Goal: Task Accomplishment & Management: Manage account settings

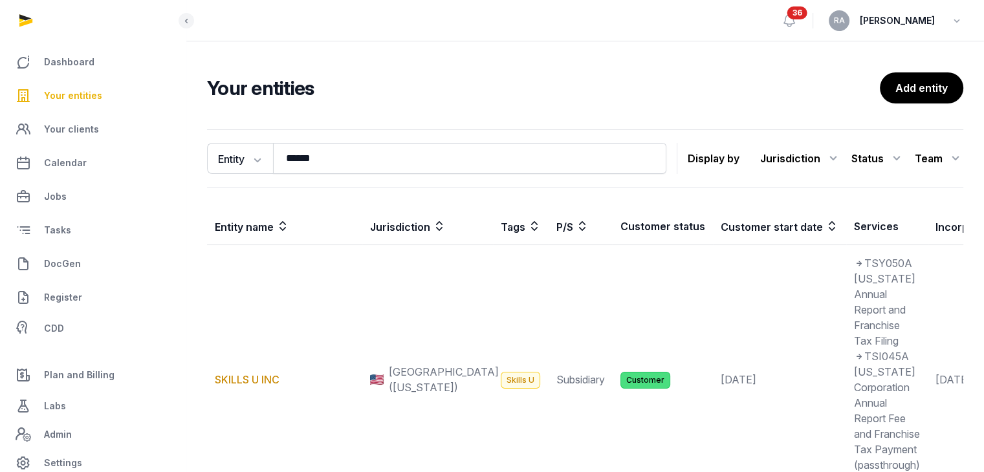
click at [85, 92] on span "Your entities" at bounding box center [73, 96] width 58 height 16
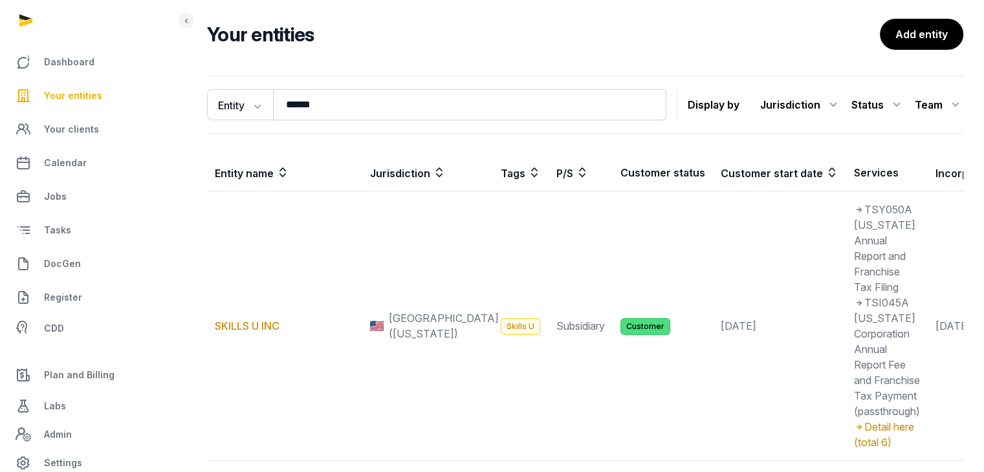
scroll to position [194, 0]
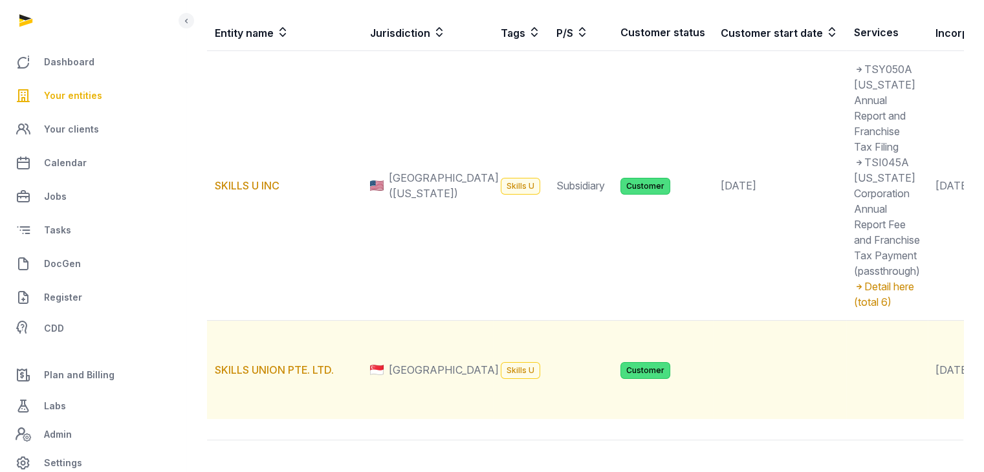
click at [292, 395] on td "SKILLS UNION PTE. LTD." at bounding box center [284, 370] width 155 height 99
click at [289, 376] on link "SKILLS UNION PTE. LTD." at bounding box center [274, 370] width 119 height 13
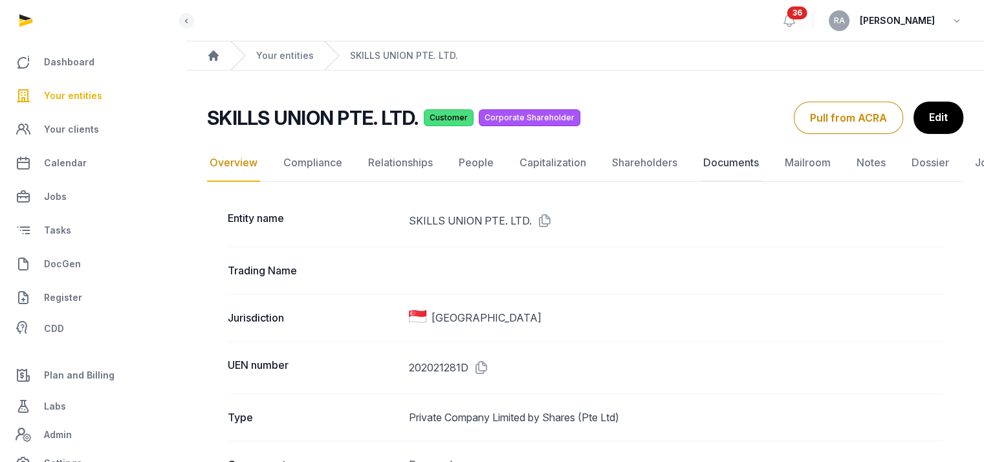
click at [722, 161] on link "Documents" at bounding box center [731, 163] width 61 height 38
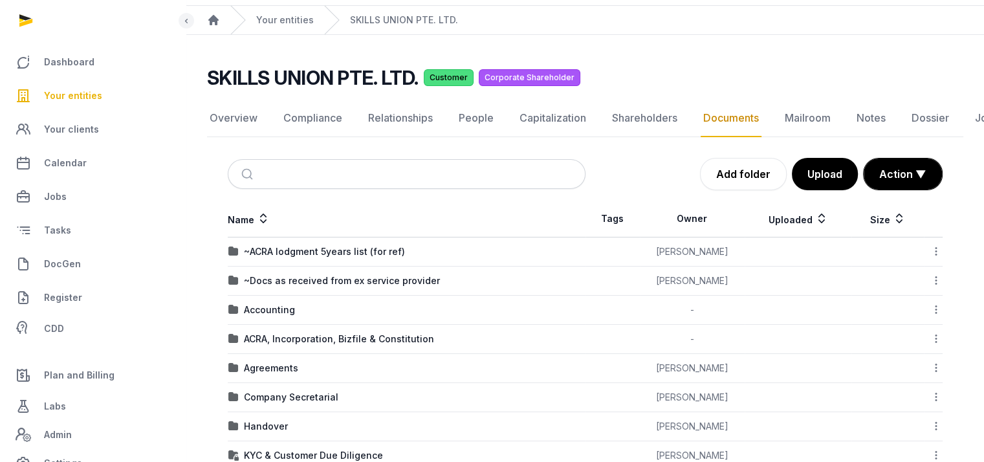
scroll to position [65, 0]
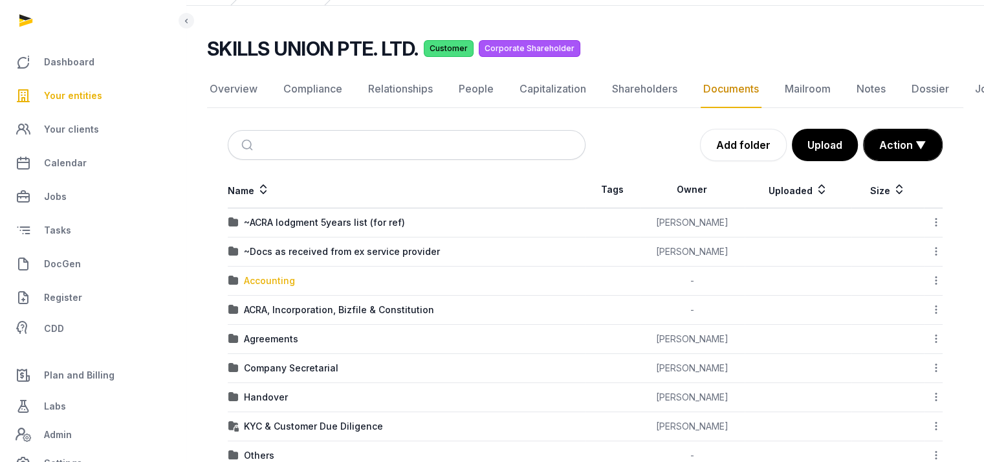
click at [285, 279] on div "Accounting" at bounding box center [269, 280] width 51 height 13
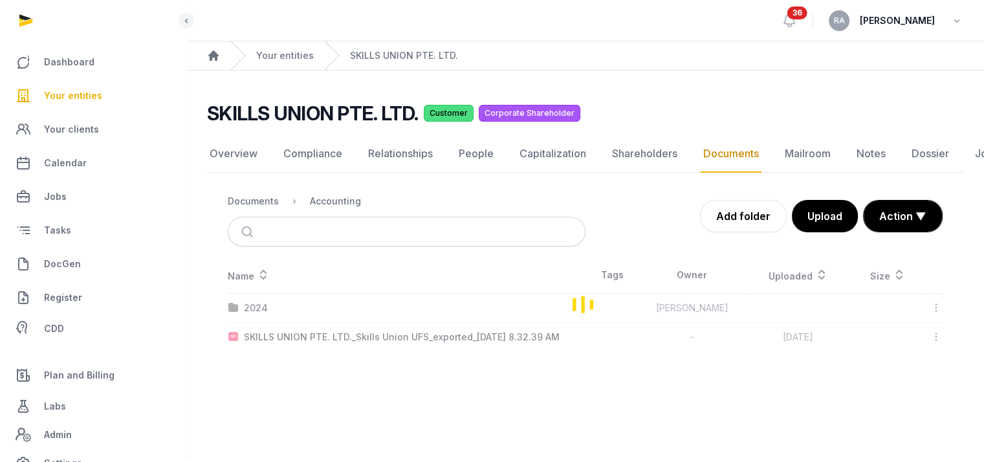
scroll to position [10, 0]
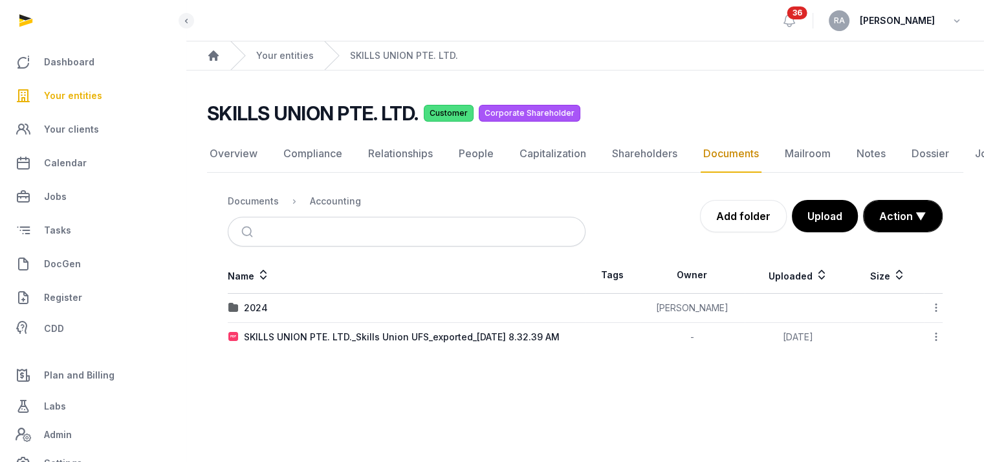
drag, startPoint x: 427, startPoint y: 328, endPoint x: 521, endPoint y: 362, distance: 100.5
click at [521, 362] on main "SKILLS UNION PTE. LTD. Customer Corporate Shareholder Documents Overview Compli…" at bounding box center [585, 224] width 798 height 307
click at [419, 331] on div "SKILLS UNION PTE. LTD._Skills Union UFS_exported_[DATE] 8.32.39 AM" at bounding box center [402, 337] width 316 height 13
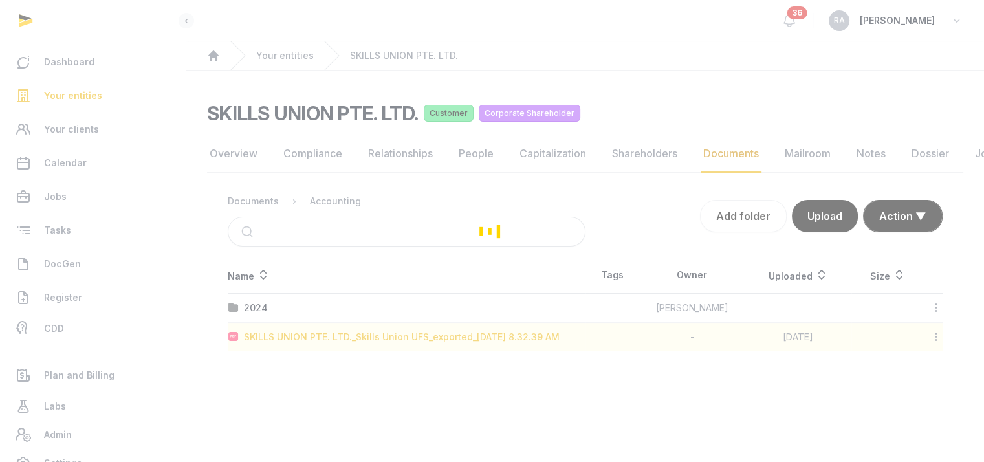
click at [419, 329] on div "Loading" at bounding box center [492, 231] width 984 height 462
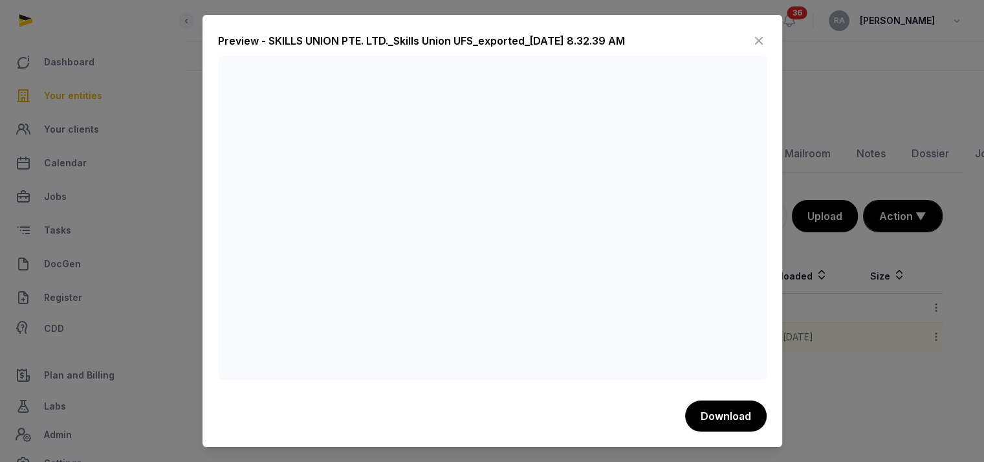
click at [761, 39] on icon at bounding box center [759, 40] width 16 height 21
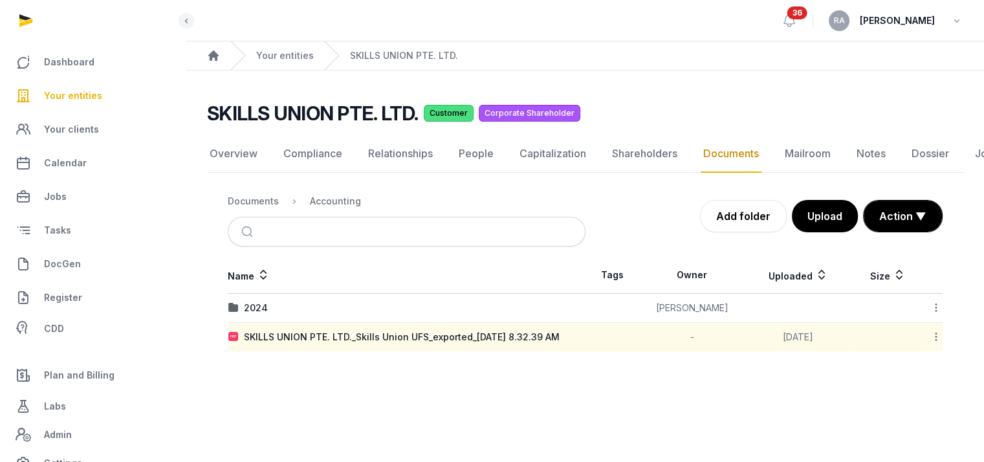
drag, startPoint x: 417, startPoint y: 331, endPoint x: 935, endPoint y: 327, distance: 518.1
click at [935, 330] on icon at bounding box center [936, 337] width 12 height 14
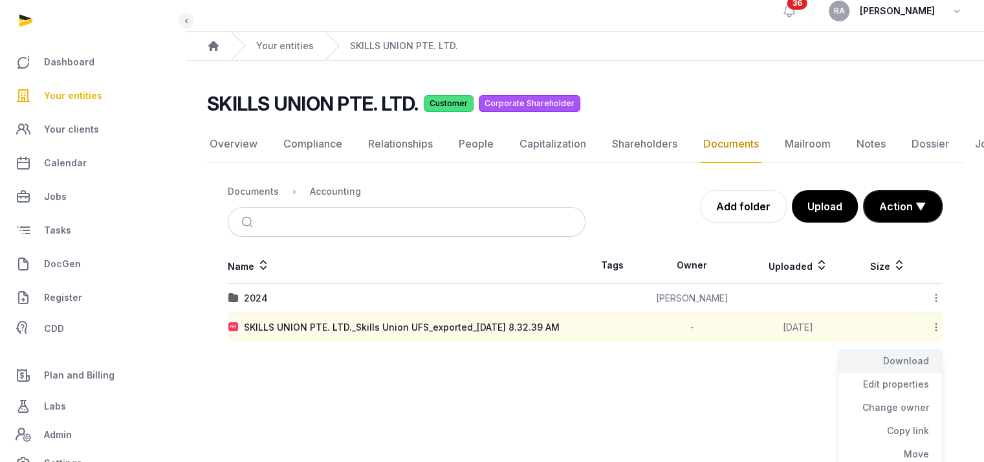
click at [911, 373] on div "Download" at bounding box center [889, 384] width 103 height 23
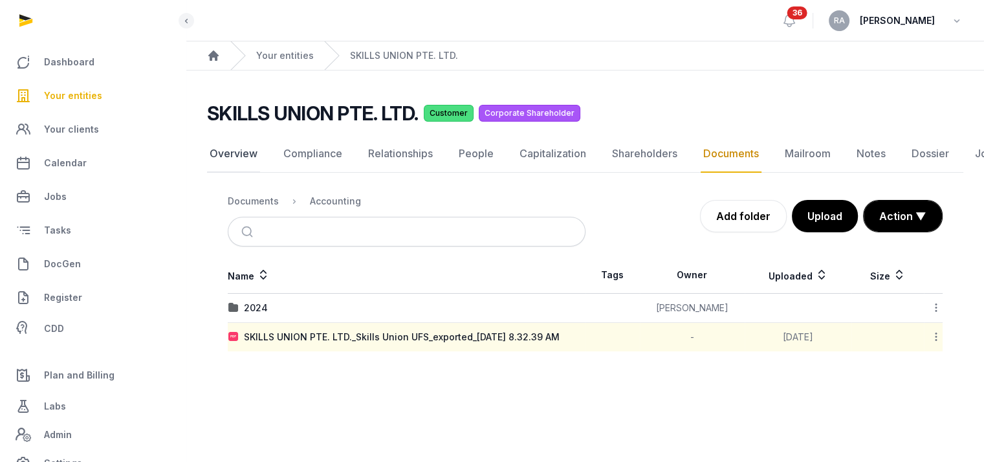
click at [232, 141] on link "Overview" at bounding box center [233, 154] width 53 height 38
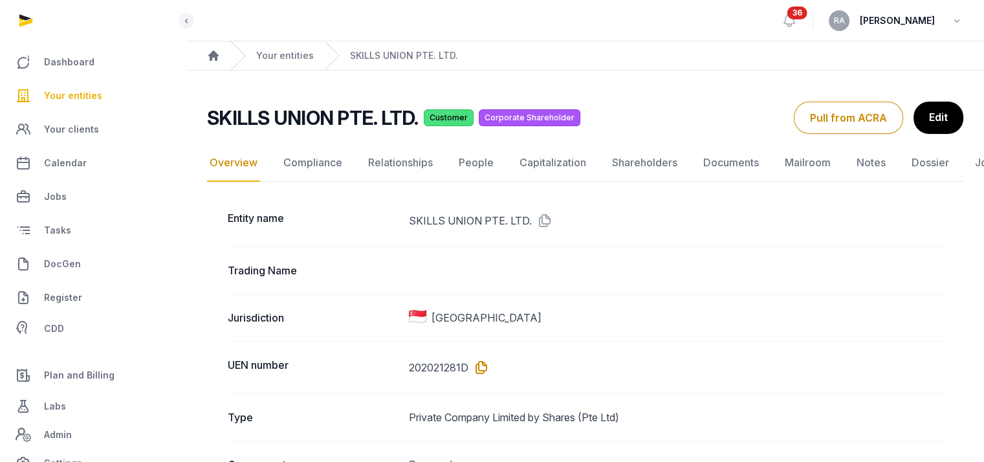
click at [475, 371] on icon at bounding box center [478, 367] width 21 height 21
click at [717, 163] on link "Documents" at bounding box center [731, 163] width 61 height 38
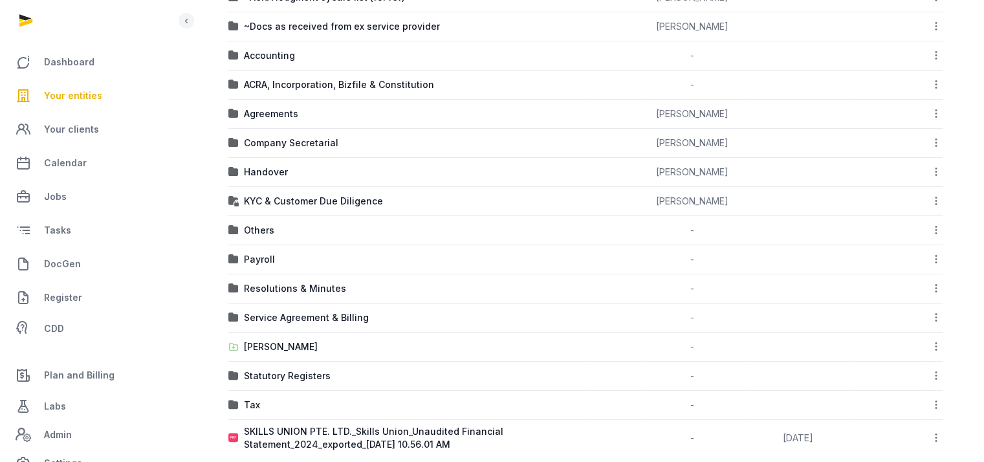
scroll to position [307, 0]
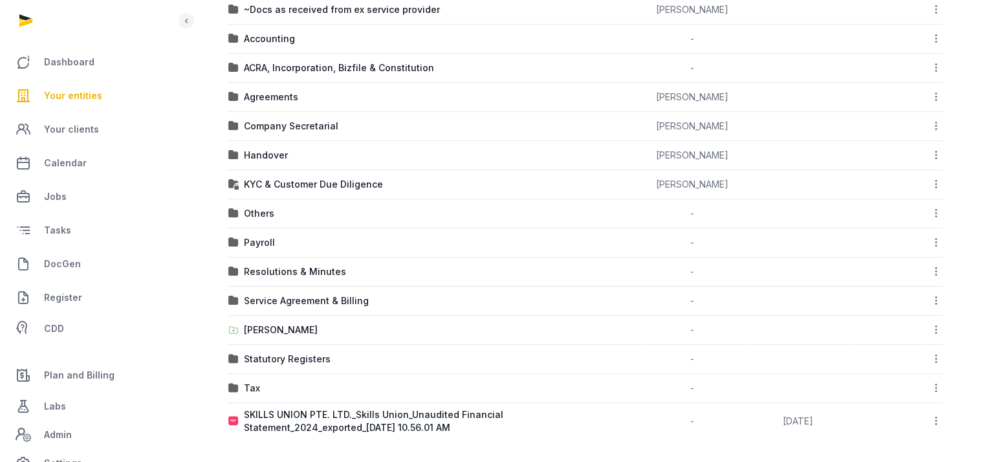
click at [328, 378] on td "Tax" at bounding box center [407, 388] width 358 height 29
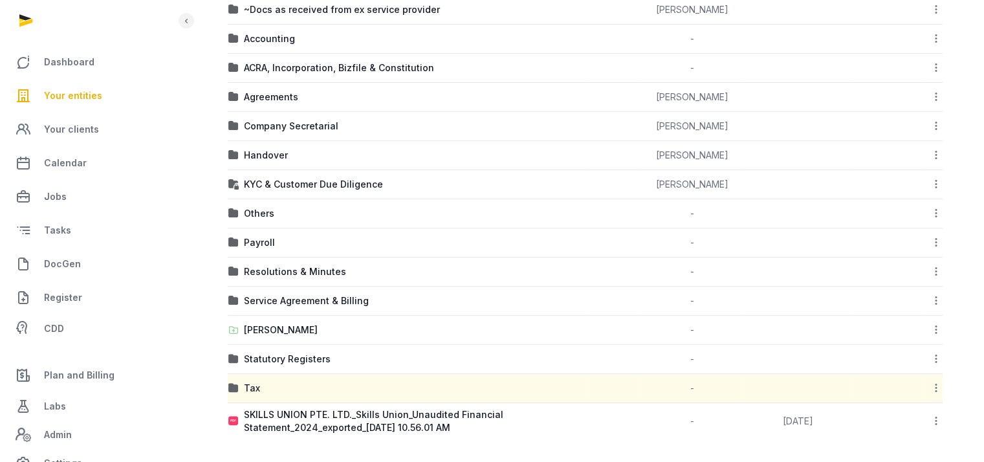
click at [328, 378] on td "Tax" at bounding box center [407, 388] width 358 height 29
click at [251, 384] on div "Tax" at bounding box center [252, 388] width 16 height 13
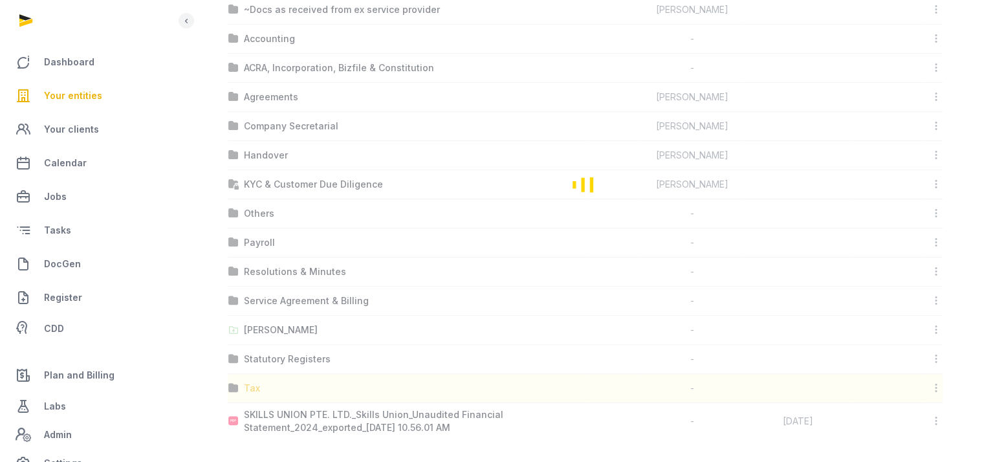
click at [251, 384] on div "Loading" at bounding box center [585, 184] width 756 height 510
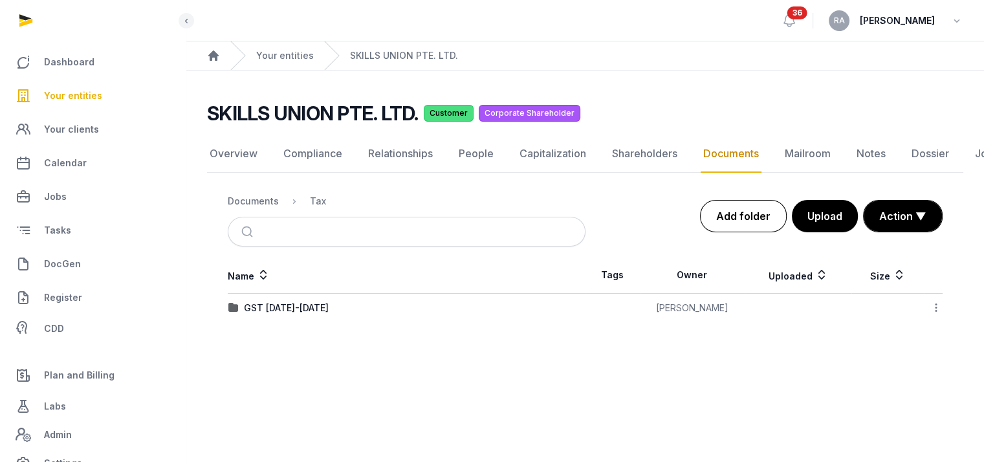
click at [772, 214] on link "Add folder" at bounding box center [743, 216] width 87 height 32
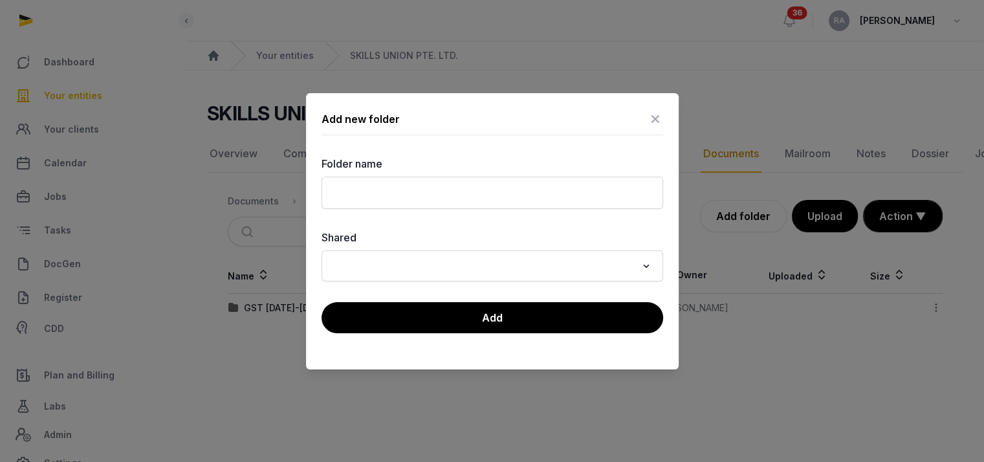
click at [496, 254] on div "Search for option" at bounding box center [483, 264] width 310 height 21
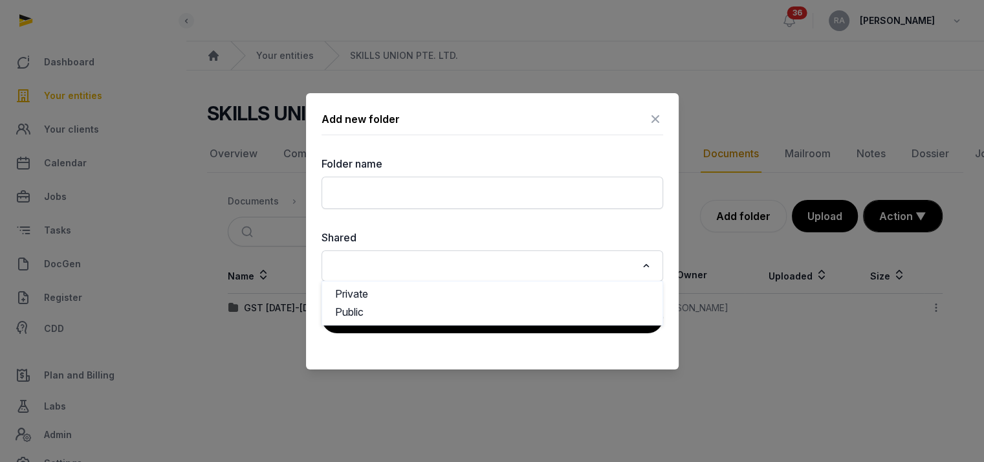
type input "*"
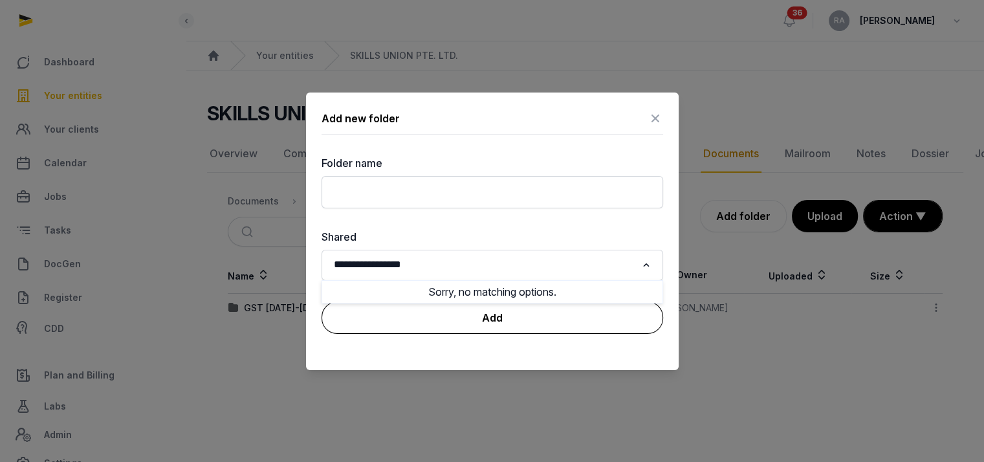
type input "**********"
click at [505, 310] on button "Add" at bounding box center [492, 317] width 342 height 32
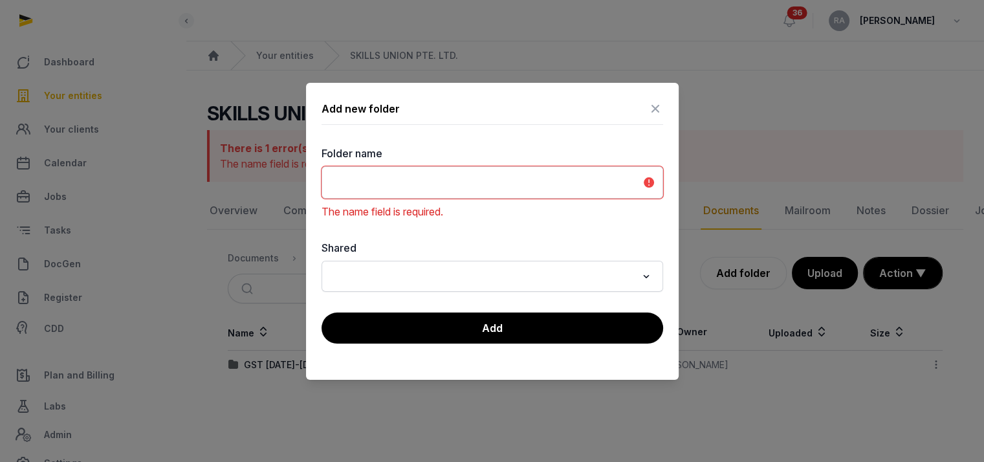
click at [412, 182] on input "text" at bounding box center [492, 182] width 342 height 32
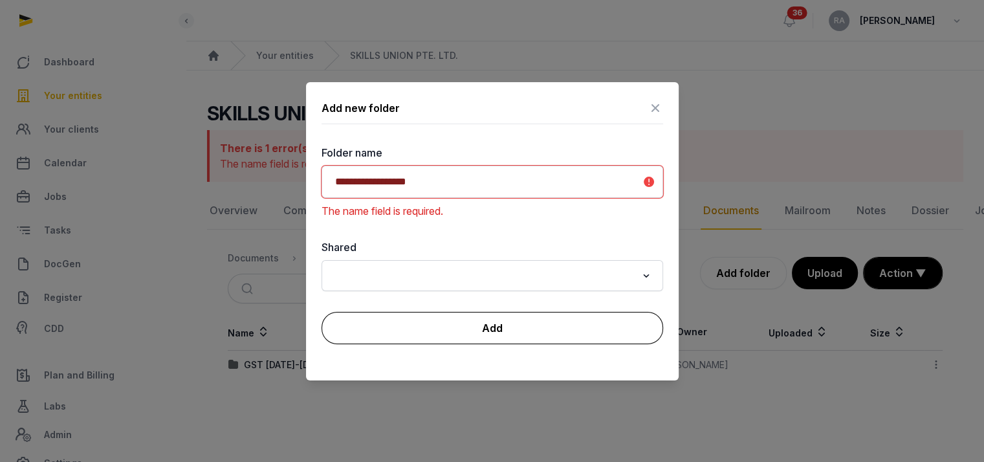
type input "**********"
click at [481, 337] on button "Add" at bounding box center [492, 328] width 342 height 32
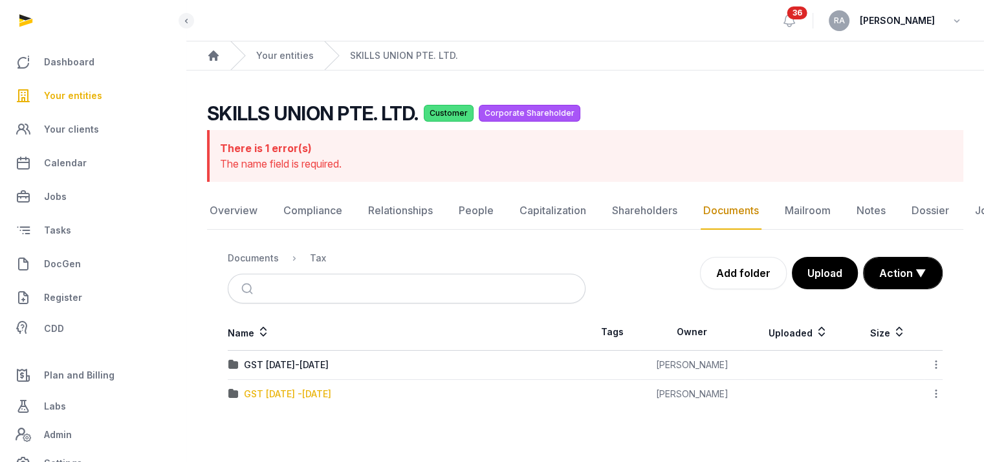
click at [299, 389] on div "GST [DATE] -[DATE]" at bounding box center [287, 393] width 87 height 13
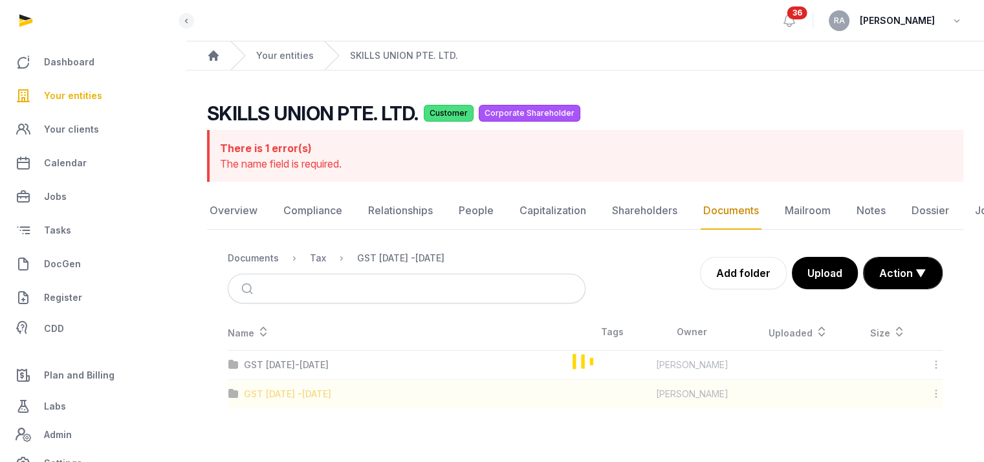
click at [299, 389] on div "Loading" at bounding box center [585, 361] width 756 height 94
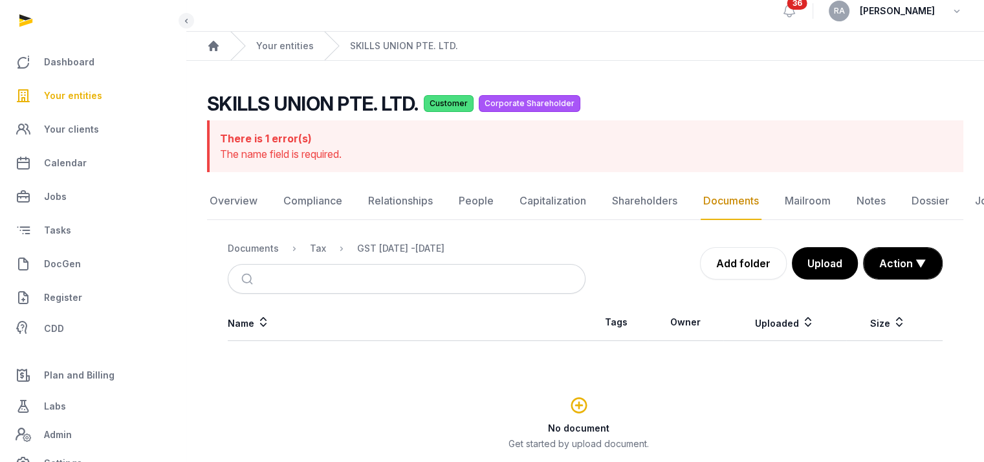
click at [587, 433] on h3 "No document" at bounding box center [578, 428] width 701 height 13
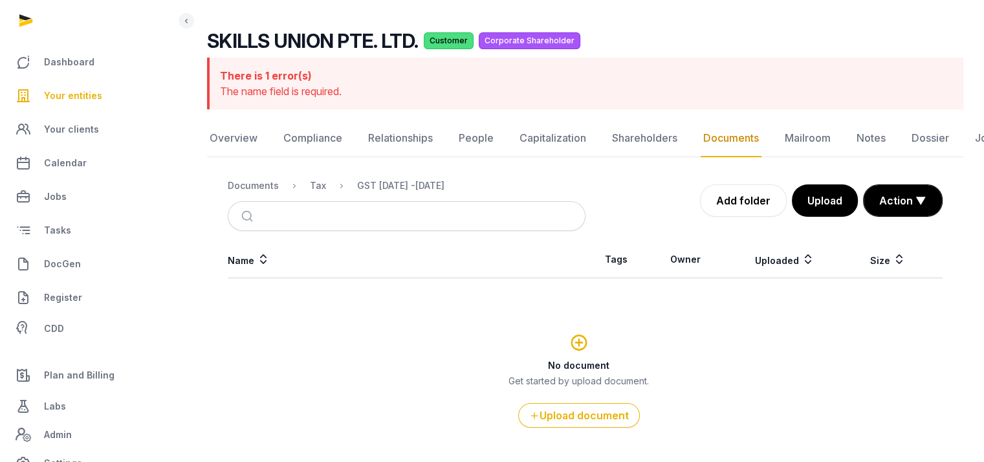
scroll to position [114, 0]
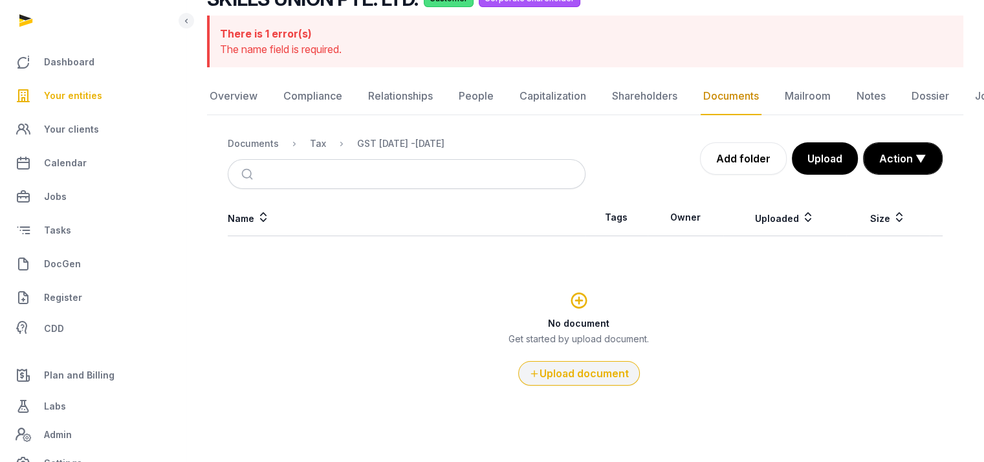
click at [583, 369] on button "Upload document" at bounding box center [579, 373] width 122 height 25
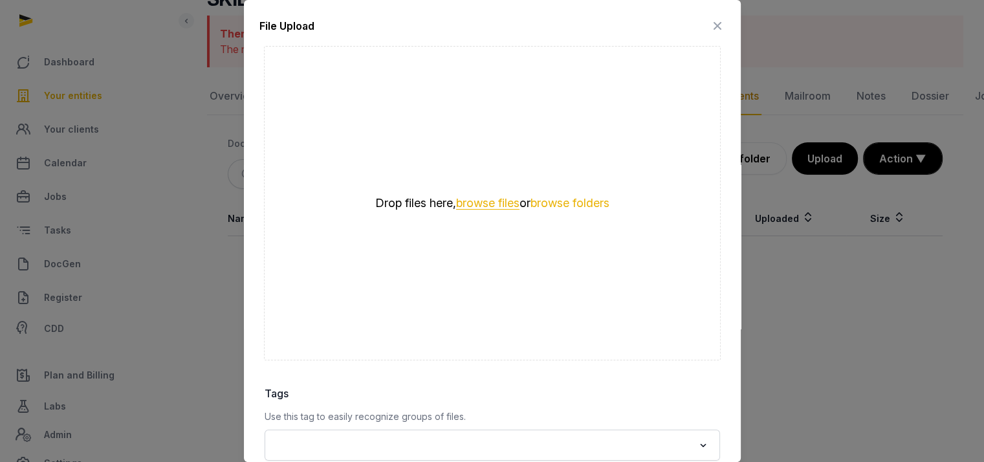
click at [478, 200] on button "browse files" at bounding box center [487, 203] width 63 height 12
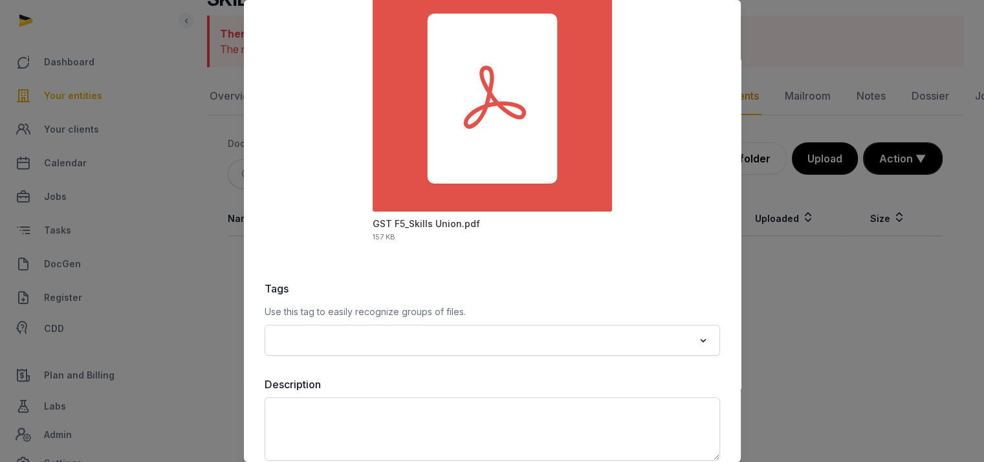
scroll to position [160, 0]
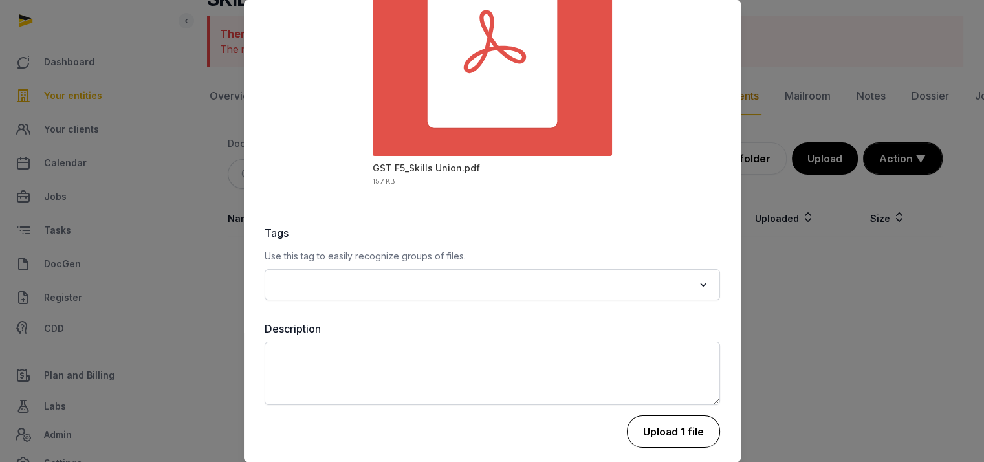
click at [670, 422] on button "Upload 1 file" at bounding box center [673, 431] width 93 height 32
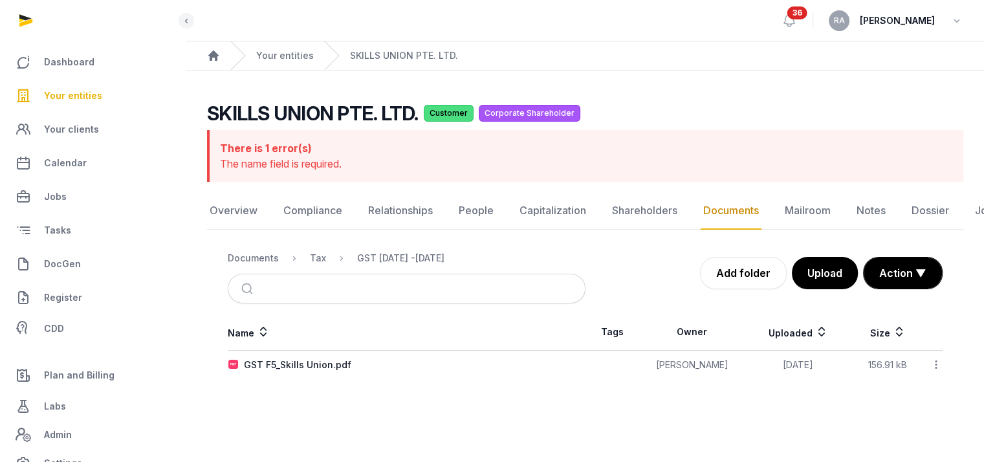
scroll to position [10, 0]
click at [519, 332] on th "Name" at bounding box center [407, 332] width 358 height 37
click at [732, 200] on link "Documents" at bounding box center [731, 211] width 61 height 38
click at [314, 252] on div "Tax" at bounding box center [318, 258] width 16 height 13
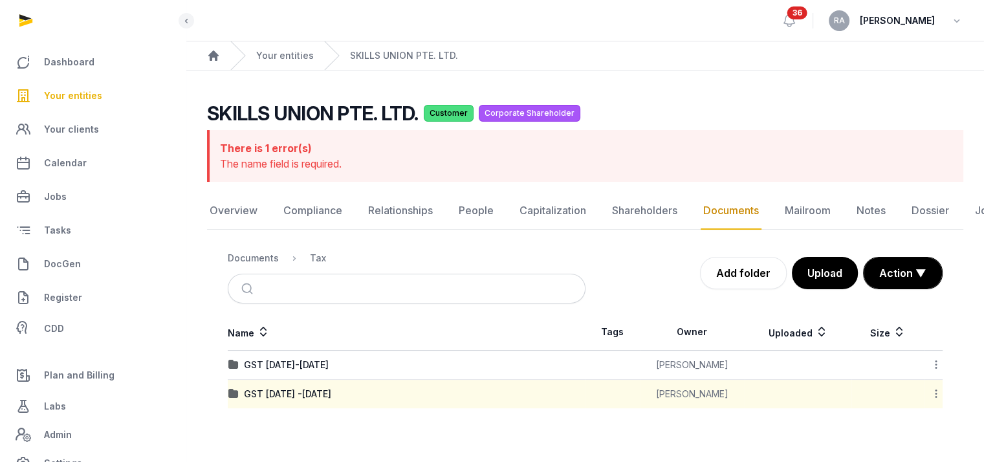
scroll to position [0, 0]
